Goal: Information Seeking & Learning: Compare options

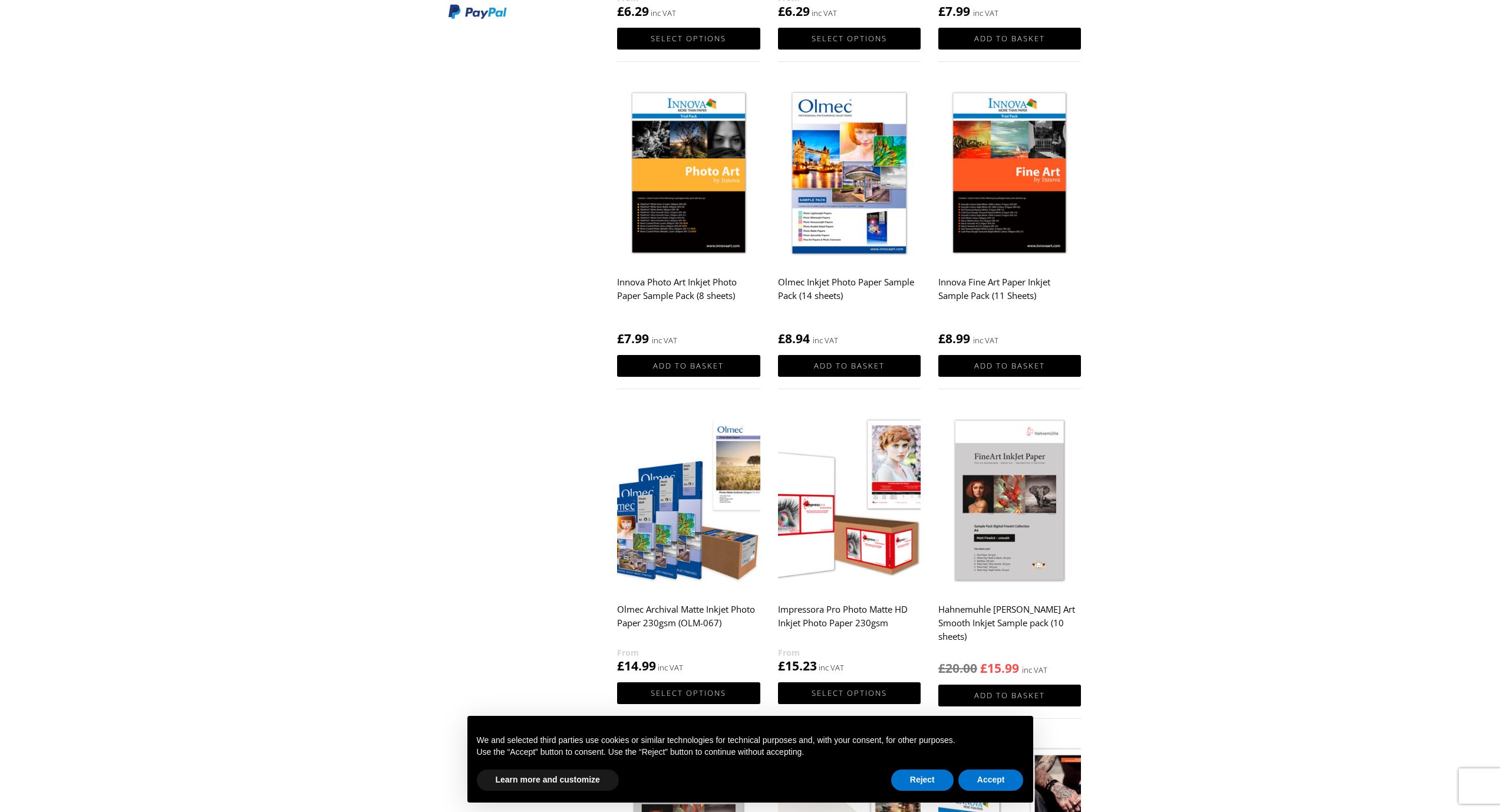
scroll to position [469, 0]
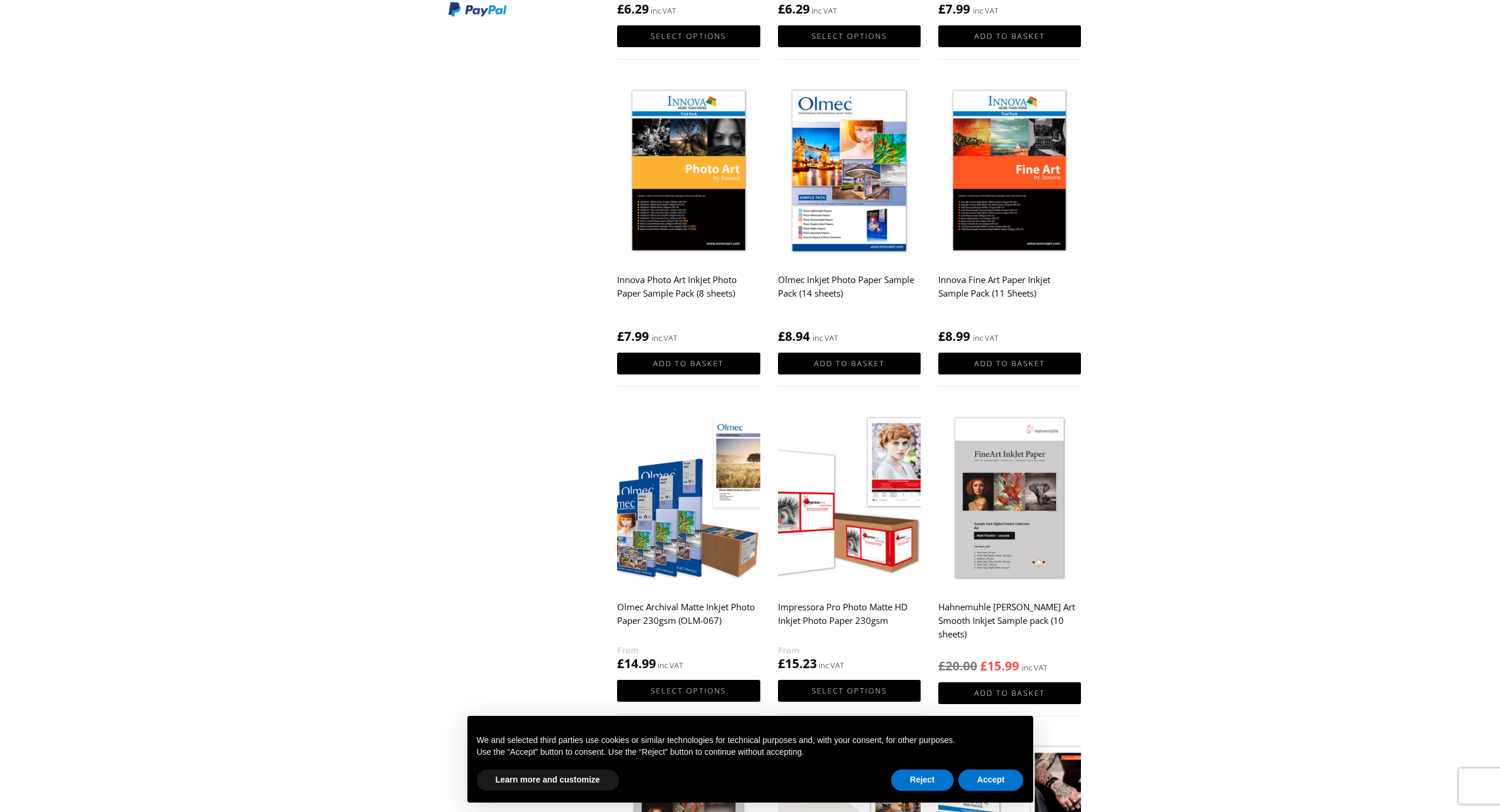
click at [1030, 536] on img at bounding box center [1009, 499] width 143 height 179
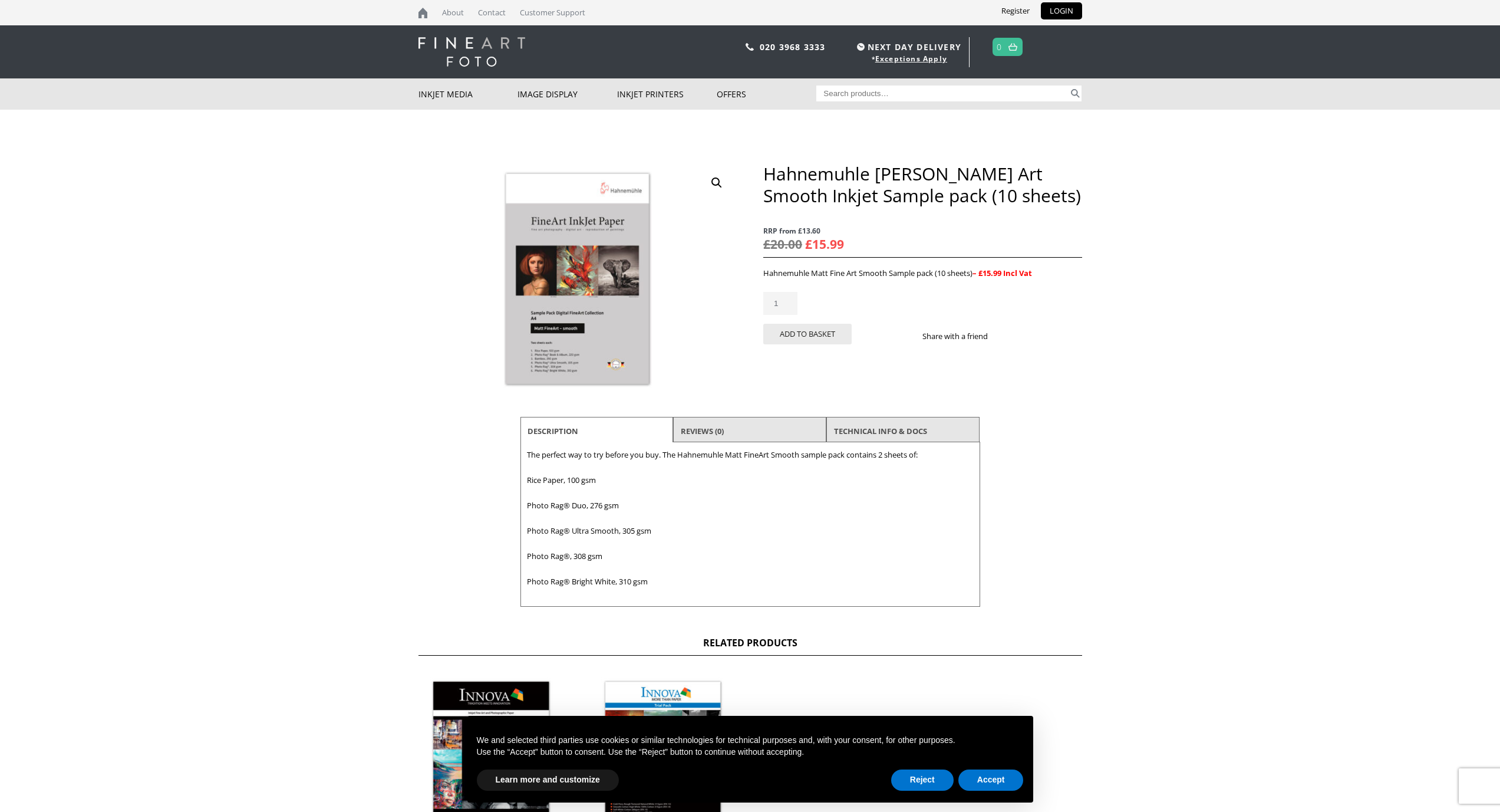
click at [315, 294] on body "NEXT DAY DELIVERY * Exceptions Apply About Contact Customer Support Register LO…" at bounding box center [750, 406] width 1500 height 812
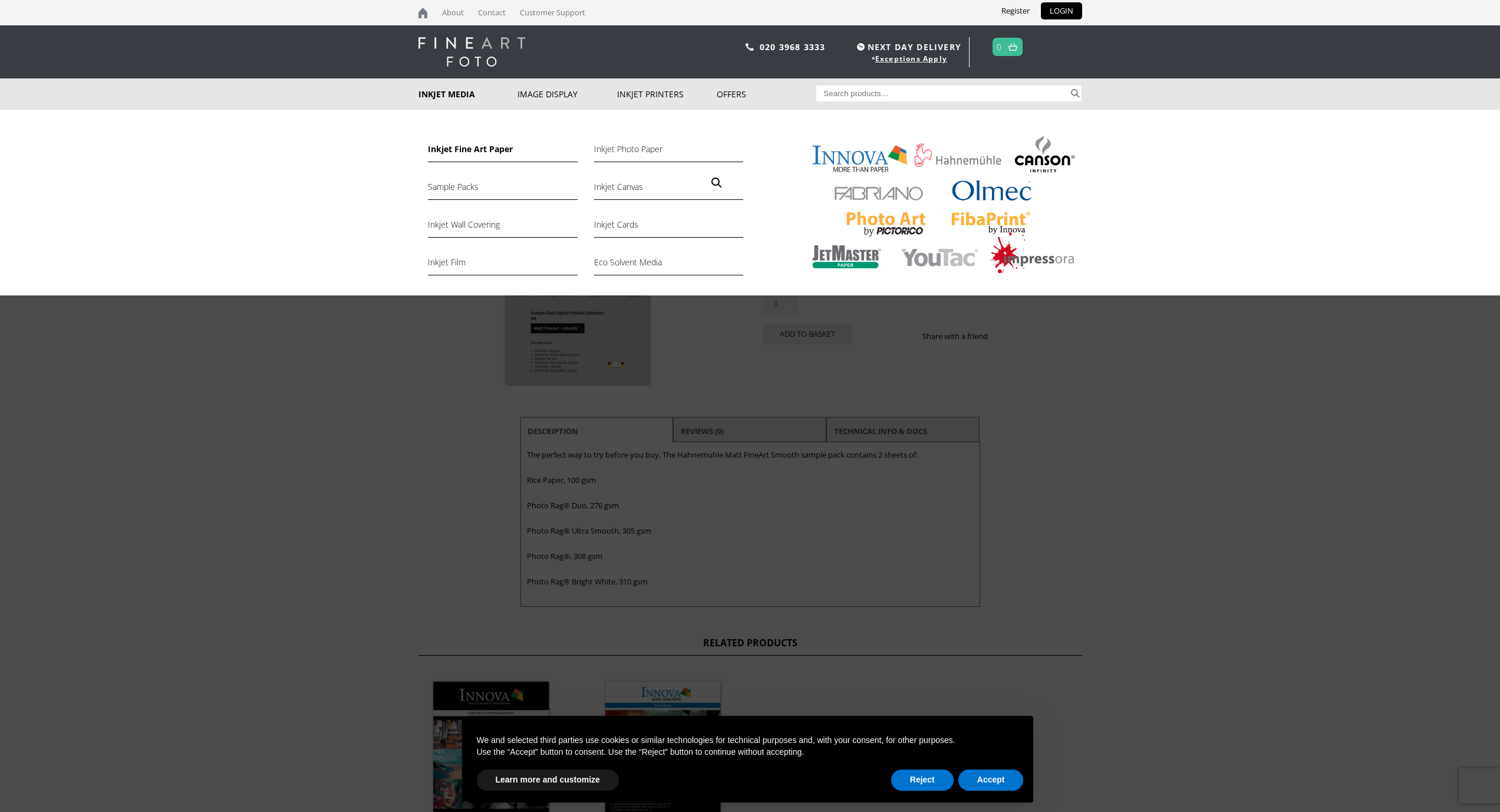
click at [466, 149] on link "Inkjet Fine Art Paper" at bounding box center [503, 151] width 149 height 20
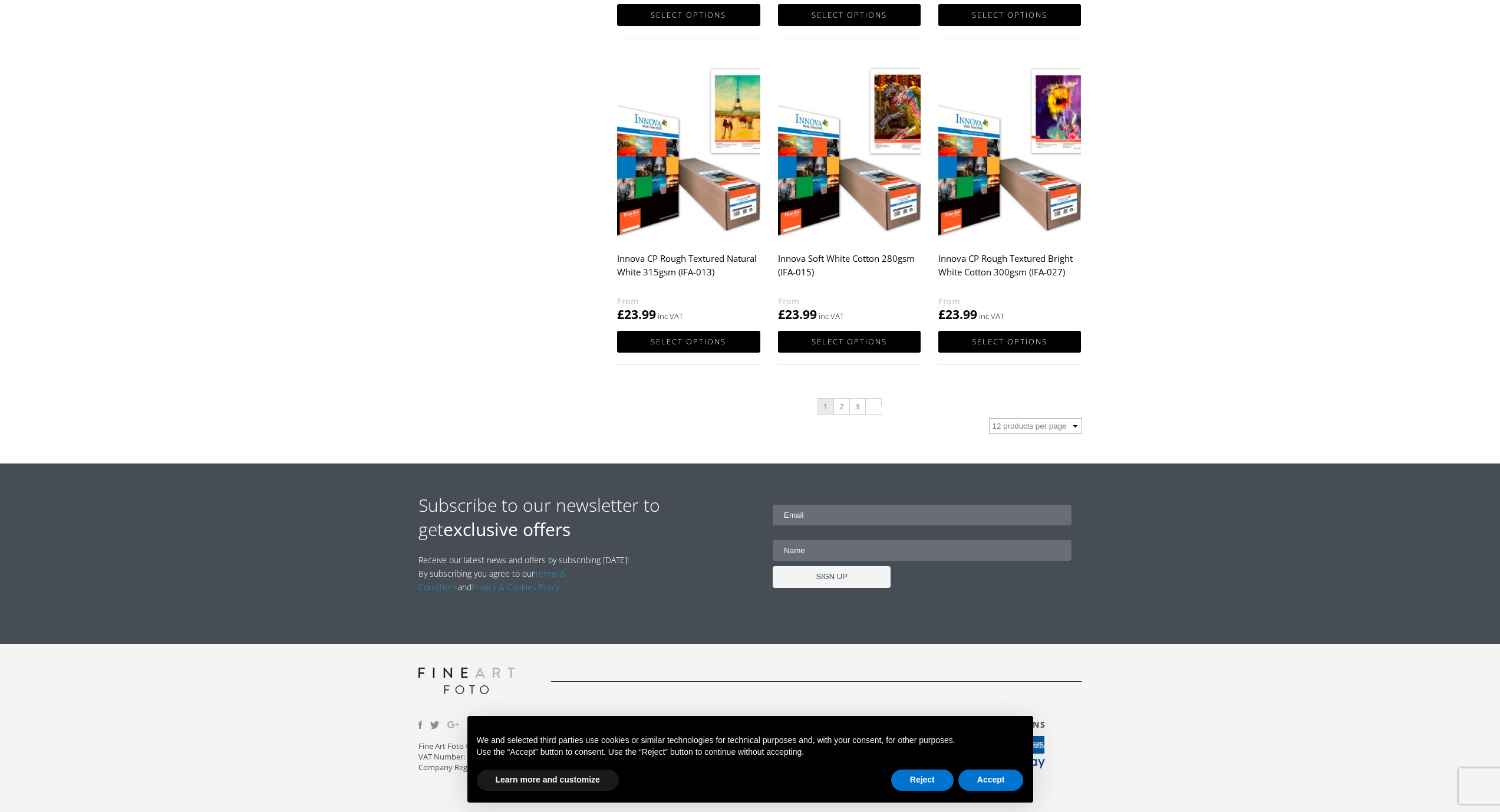
scroll to position [995, 0]
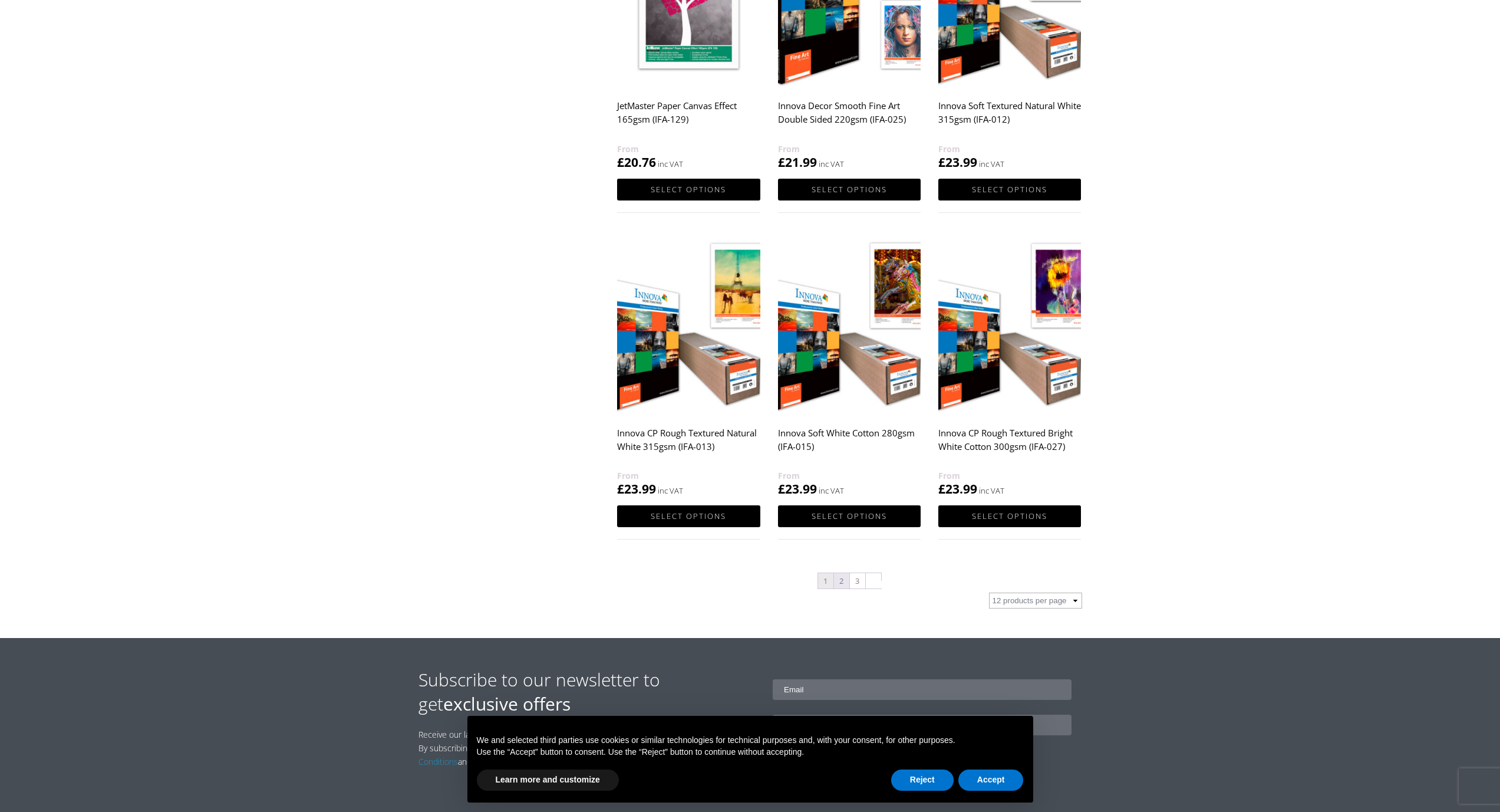
click at [841, 582] on link "2" at bounding box center [842, 581] width 16 height 16
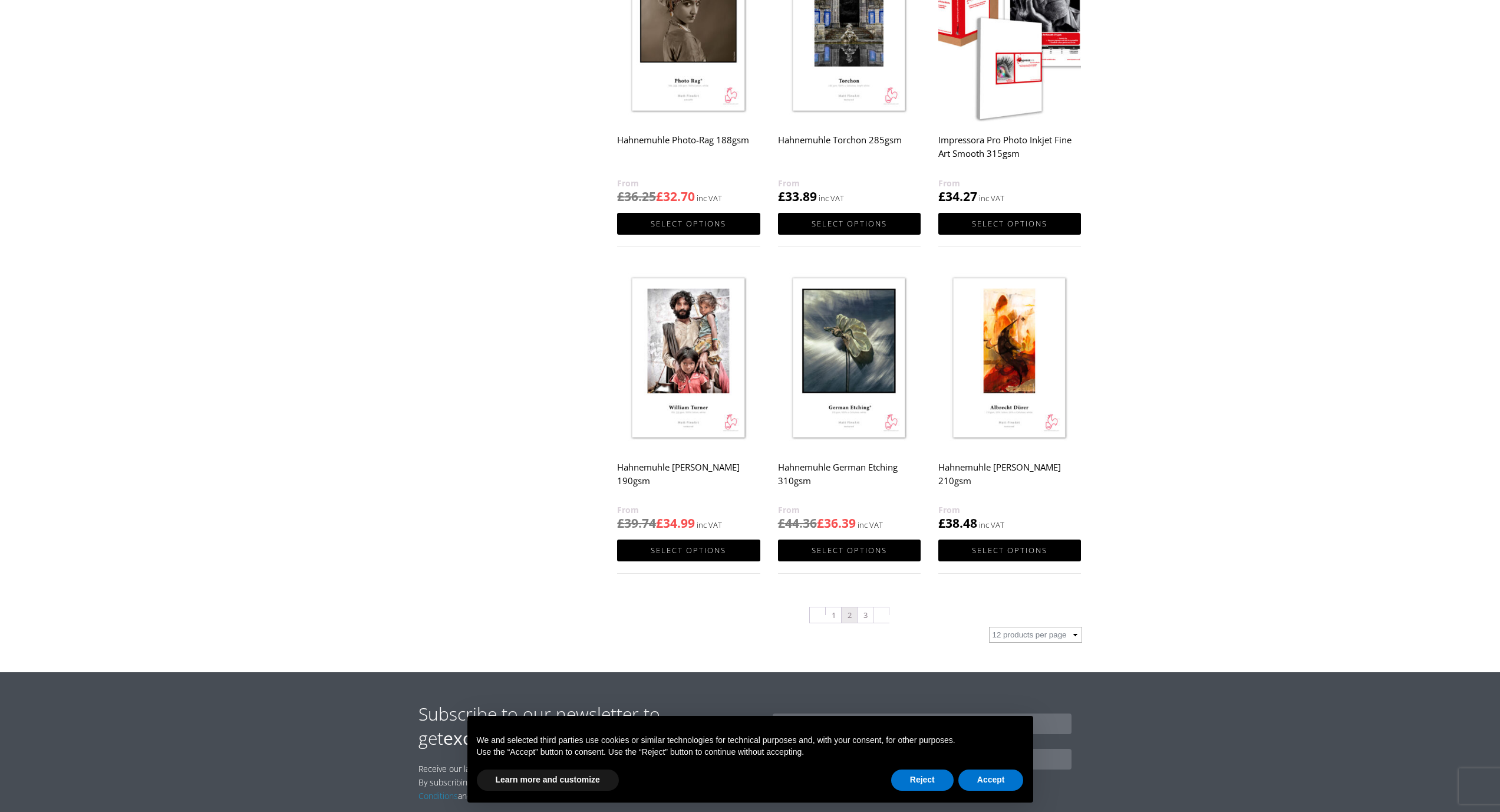
scroll to position [1030, 0]
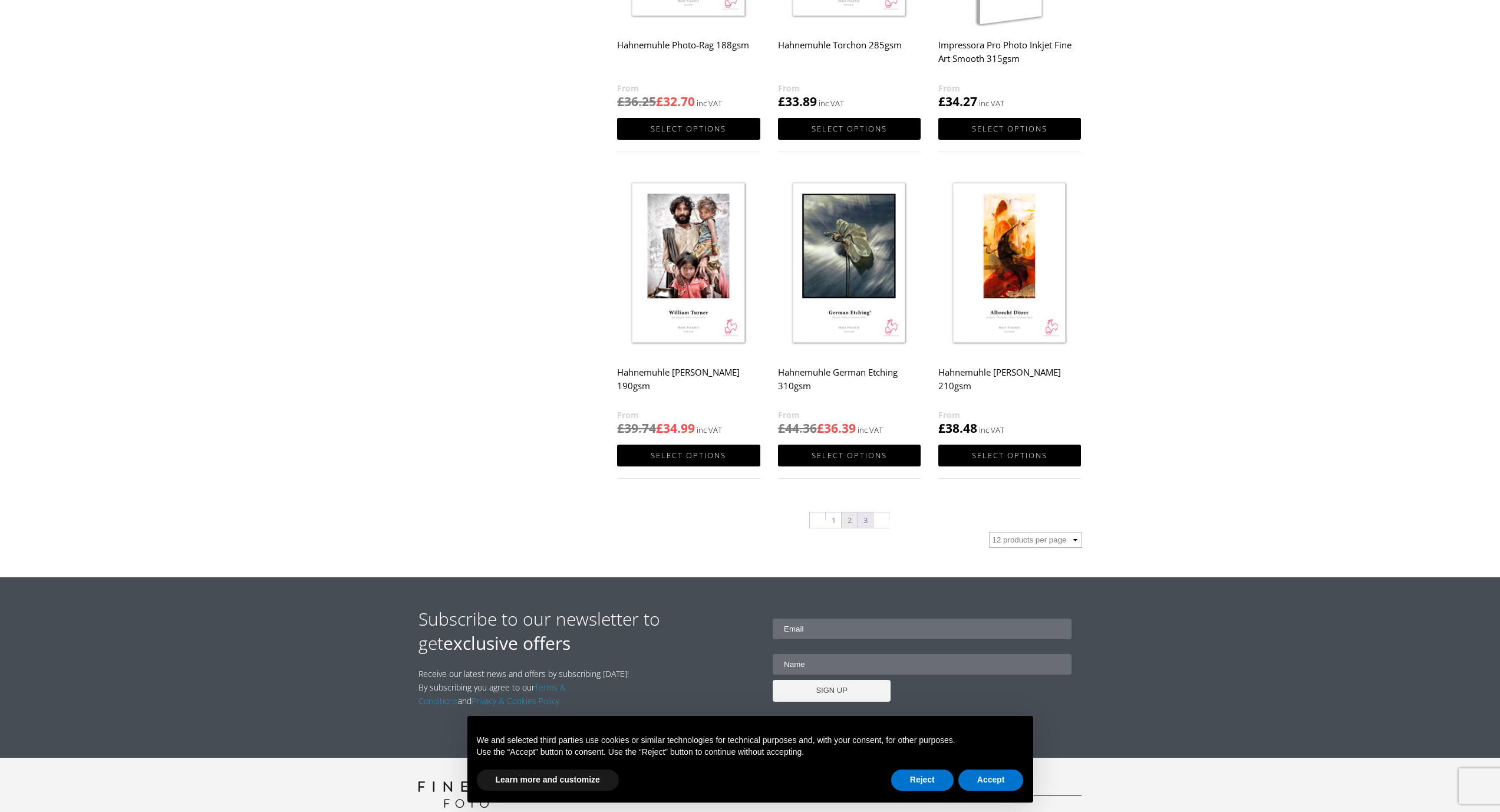
click at [870, 522] on link "3" at bounding box center [865, 520] width 16 height 16
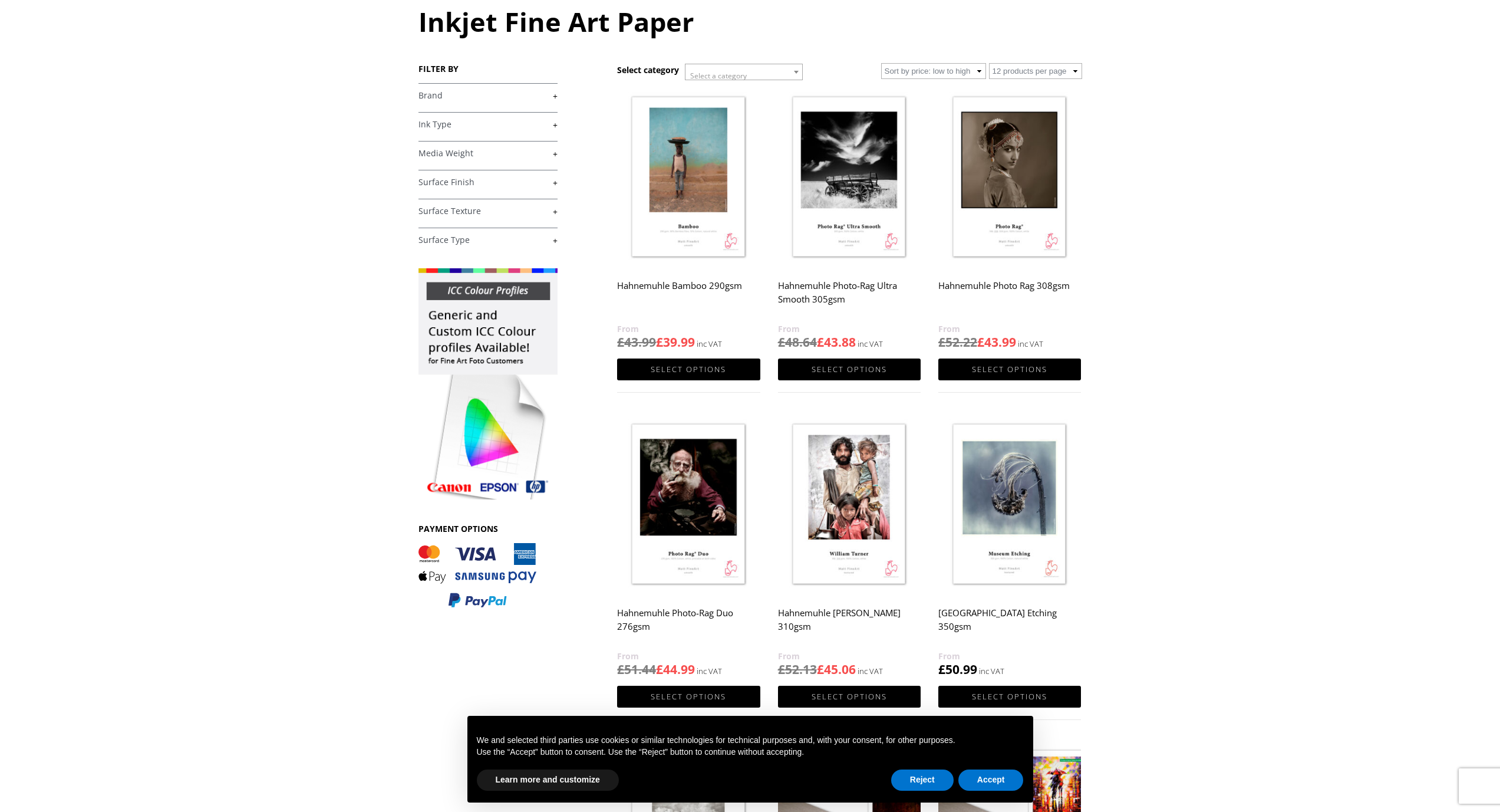
scroll to position [138, 0]
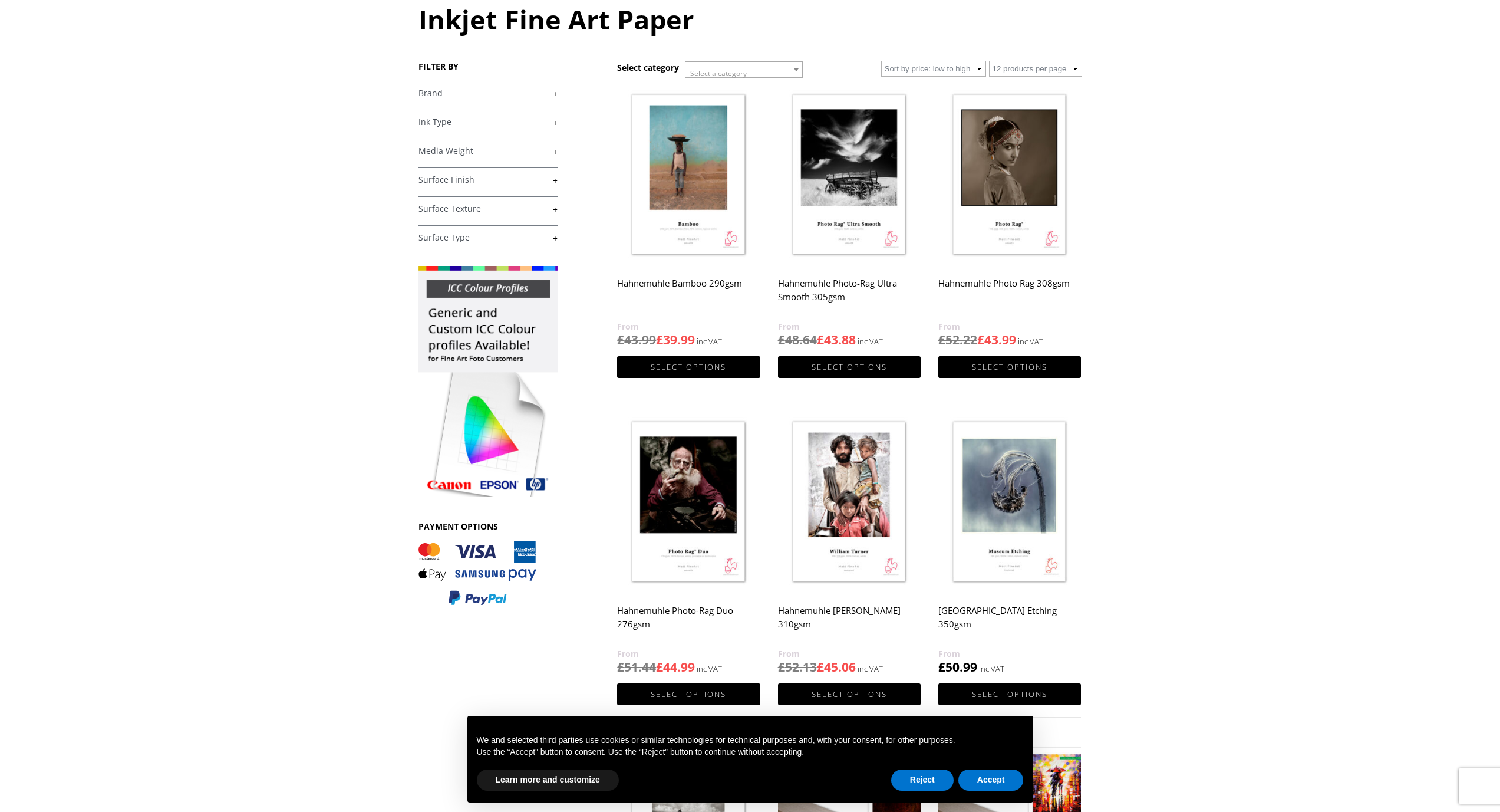
click at [893, 486] on img at bounding box center [849, 503] width 143 height 179
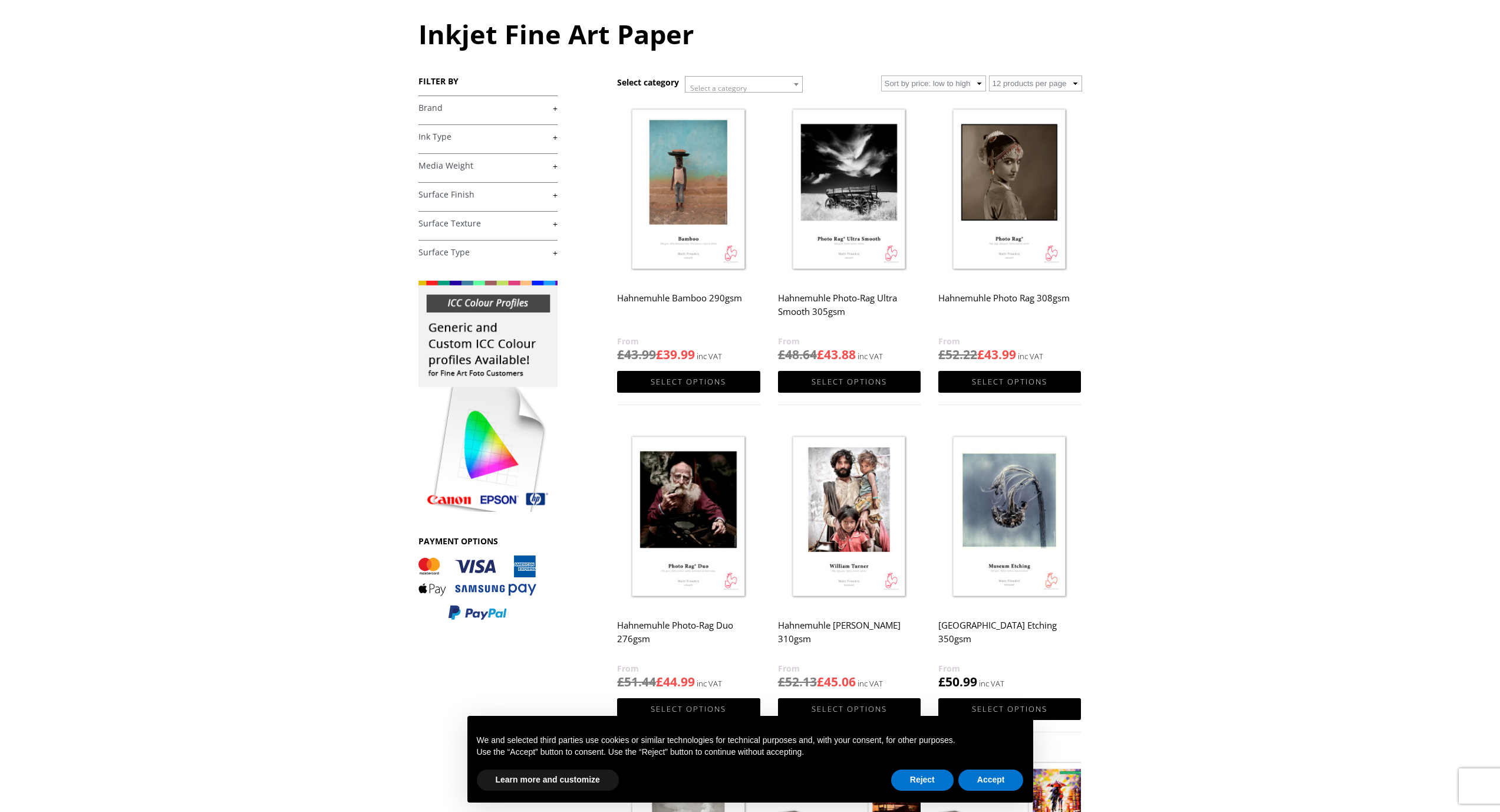
scroll to position [98, 0]
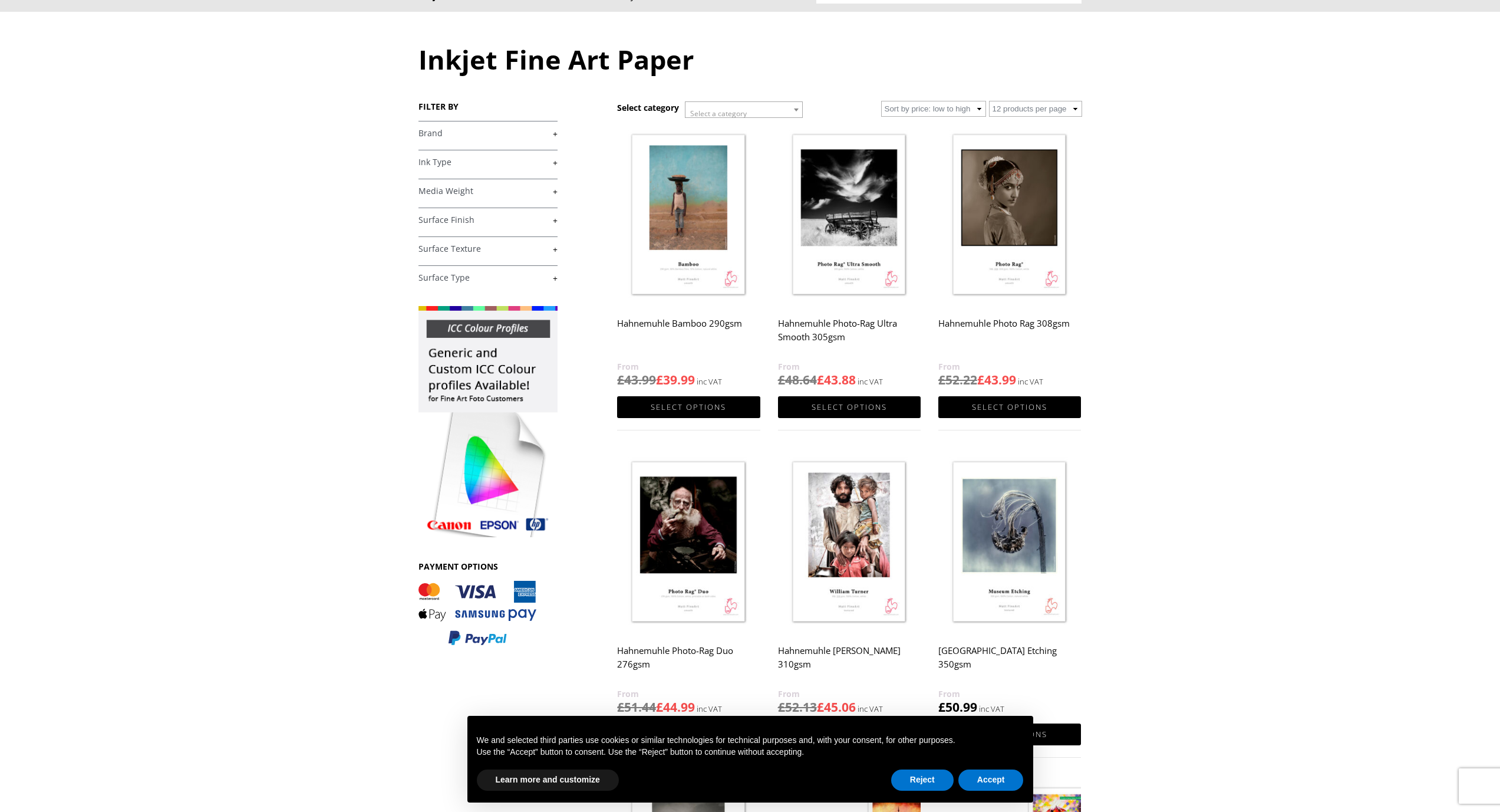
click at [869, 231] on img at bounding box center [849, 215] width 143 height 179
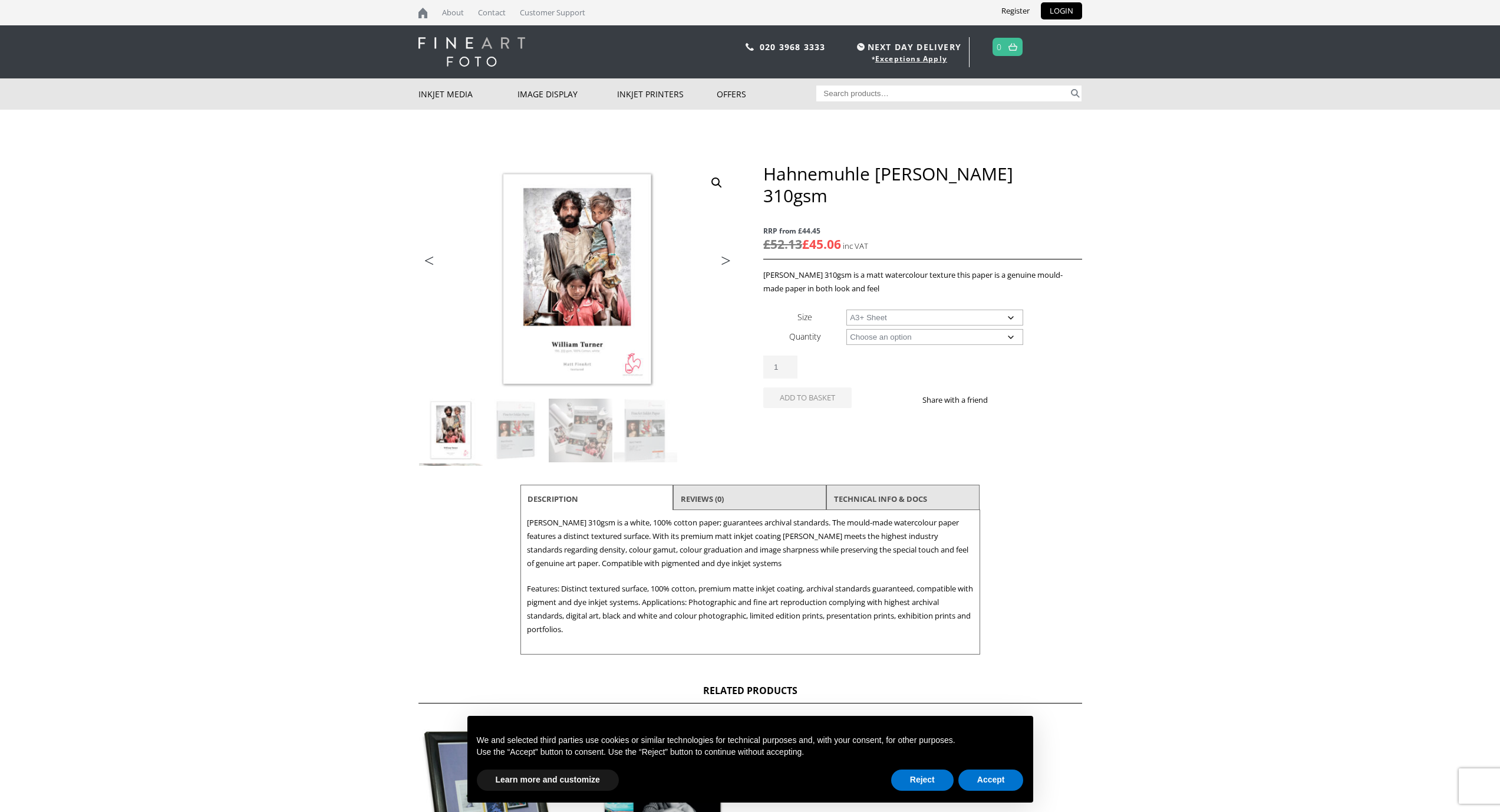
select select "a3-sheet-2"
select select "25-sheets"
select select "a4-sheet"
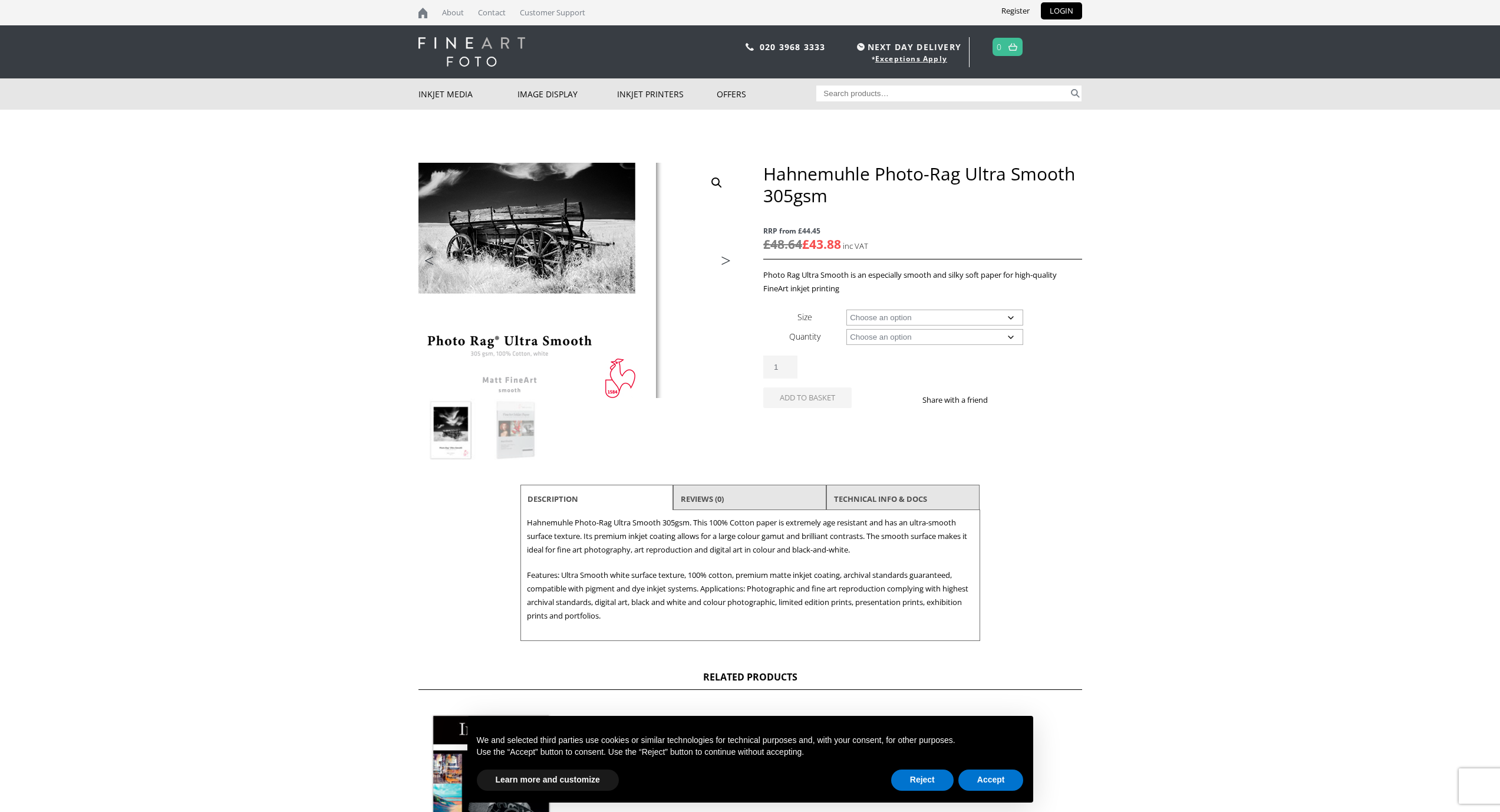
scroll to position [84, 0]
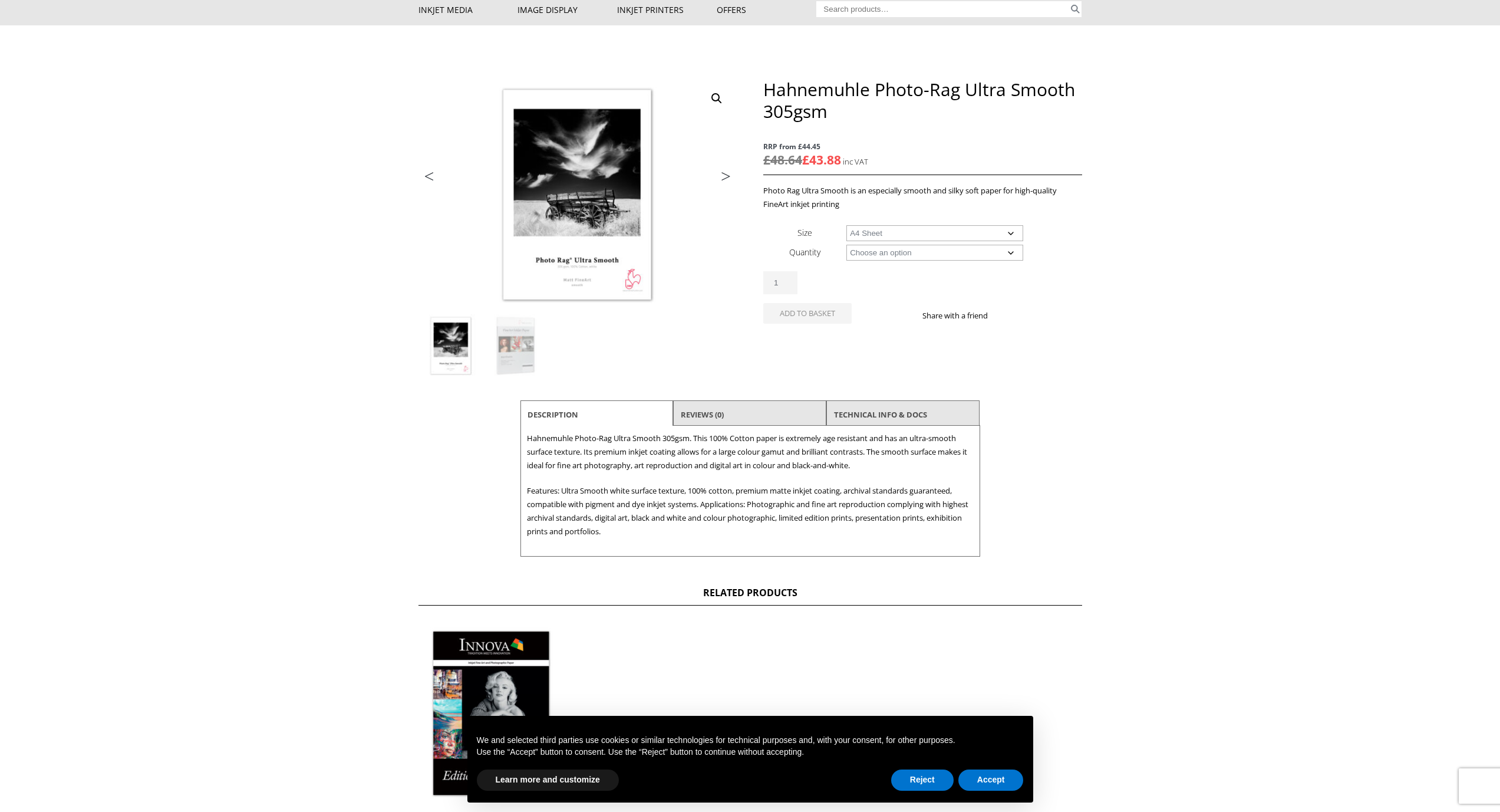
select select "a4-sheet"
select select "25-sheets"
select select "a3-sheet-2"
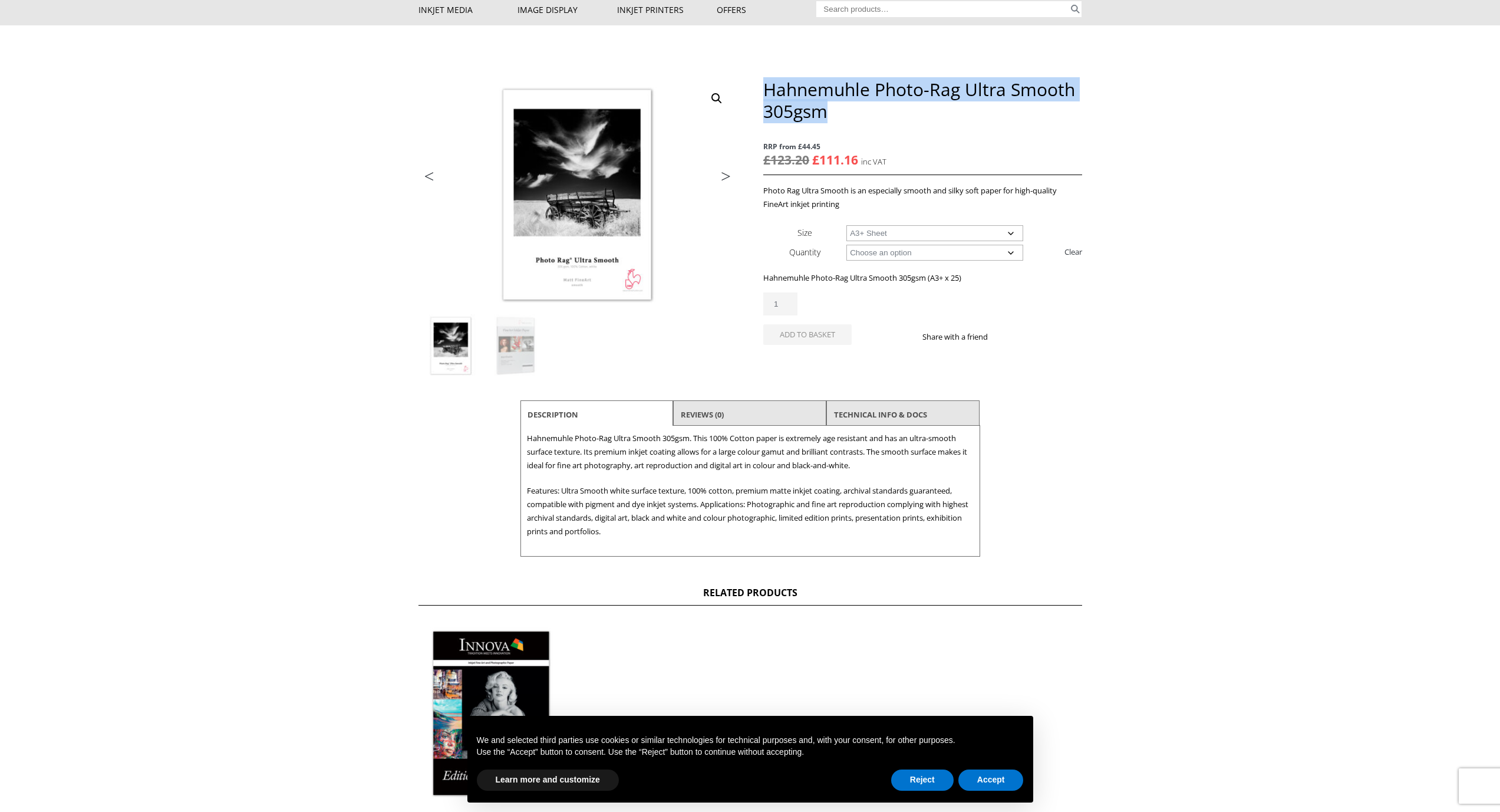
drag, startPoint x: 853, startPoint y: 111, endPoint x: 768, endPoint y: 86, distance: 88.6
click at [768, 86] on h1 "Hahnemuhle Photo-Rag Ultra Smooth 305gsm" at bounding box center [923, 100] width 318 height 44
copy h1 "Hahnemuhle Photo-Rag Ultra Smooth 305gsm"
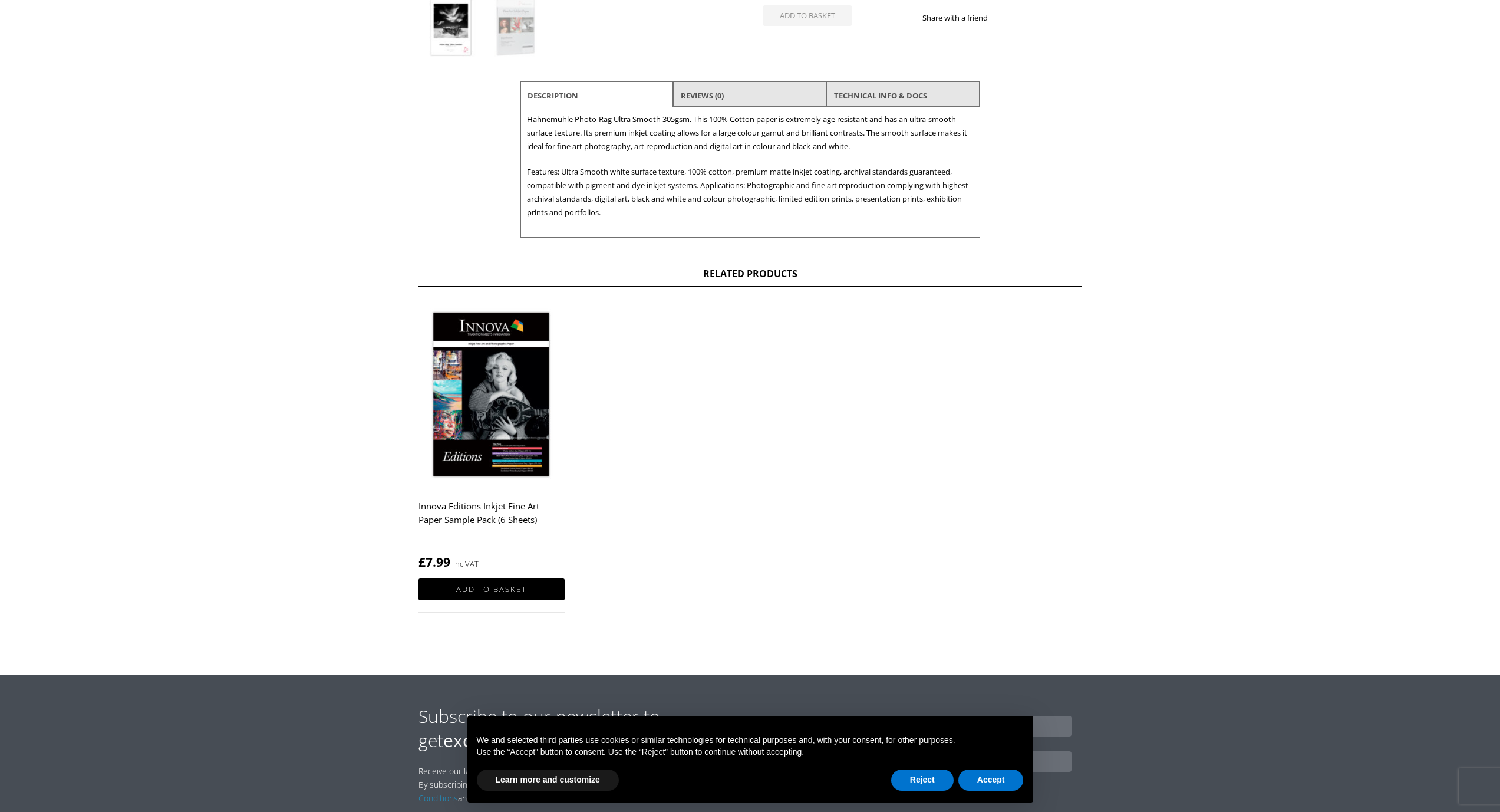
scroll to position [0, 0]
